Goal: Navigation & Orientation: Find specific page/section

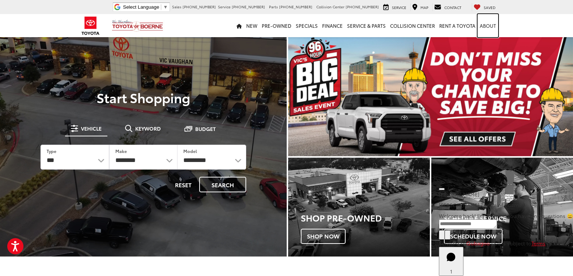
click at [491, 25] on link "About" at bounding box center [487, 25] width 21 height 23
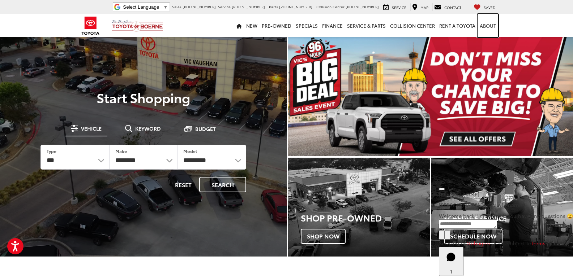
click at [492, 24] on link "About" at bounding box center [487, 25] width 21 height 23
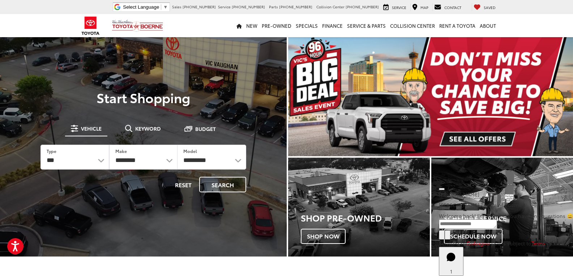
click at [543, 17] on nav "New New Vehicles New Specials New Tundra Inventory Schedule Test Drive ToyotaCa…" at bounding box center [286, 25] width 573 height 23
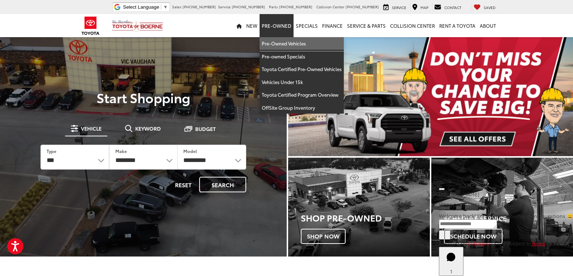
click at [283, 45] on link "Pre-Owned Vehicles" at bounding box center [301, 43] width 84 height 13
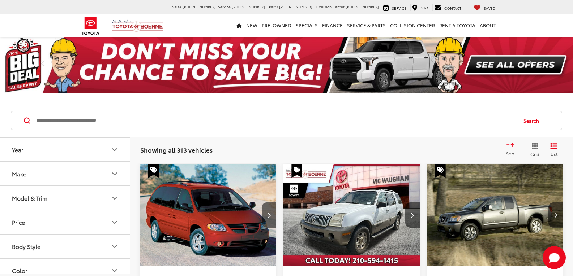
click at [93, 196] on button "Model & Trim" at bounding box center [65, 197] width 130 height 23
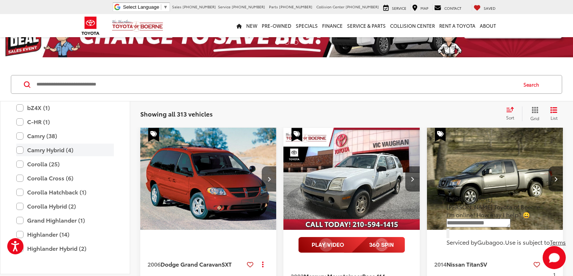
scroll to position [1304, 0]
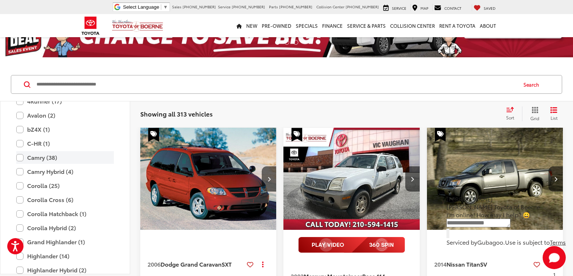
click at [53, 162] on label "Camry (38)" at bounding box center [65, 157] width 98 height 13
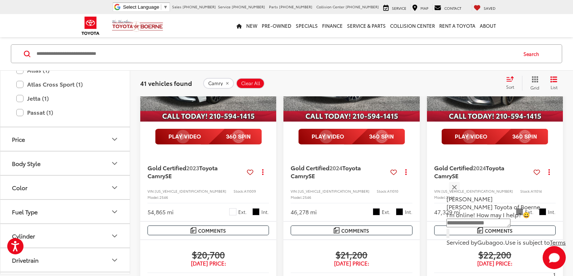
scroll to position [614, 0]
